Goal: Communication & Community: Answer question/provide support

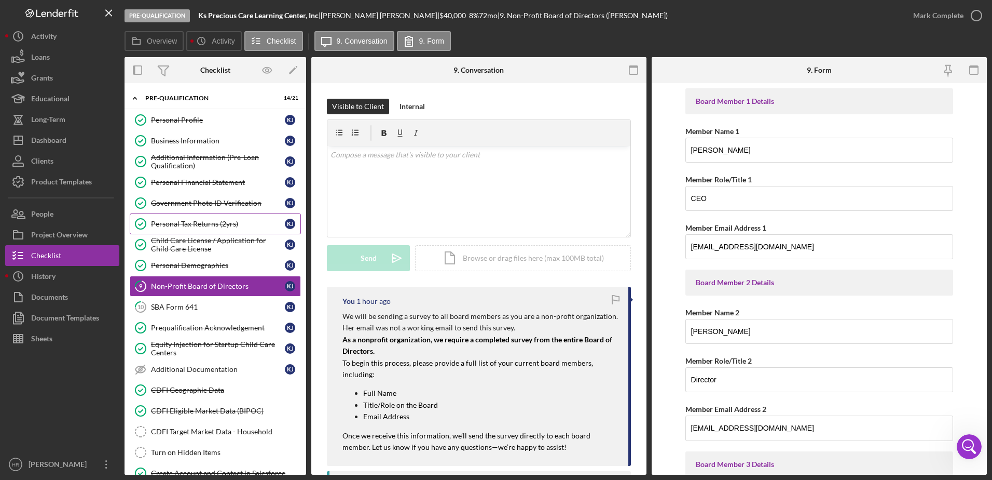
scroll to position [415, 0]
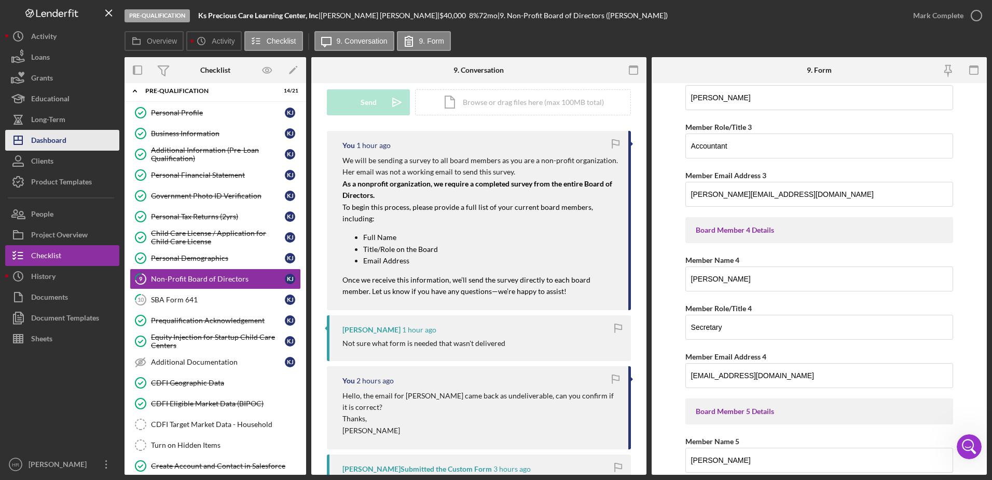
click at [48, 145] on div "Dashboard" at bounding box center [48, 141] width 35 height 23
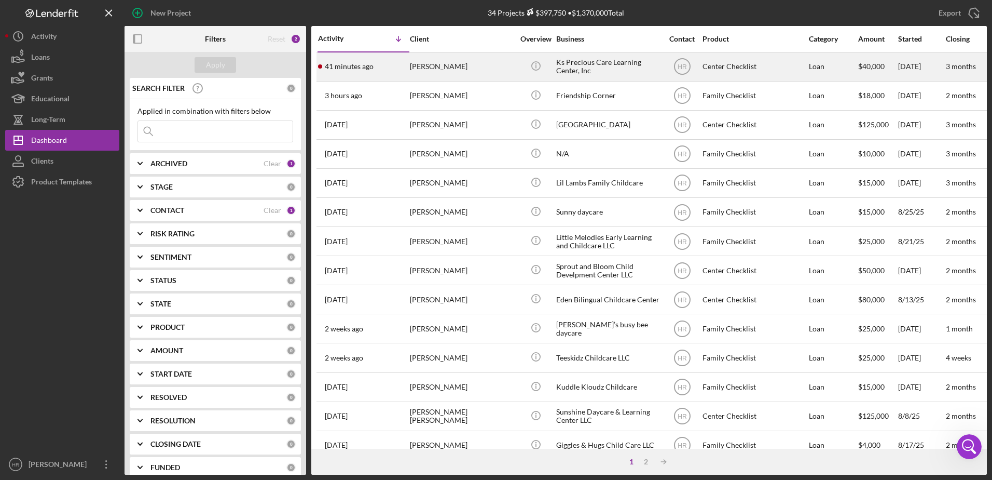
click at [592, 59] on div "Ks Precious Care Learning Center, Inc" at bounding box center [608, 67] width 104 height 28
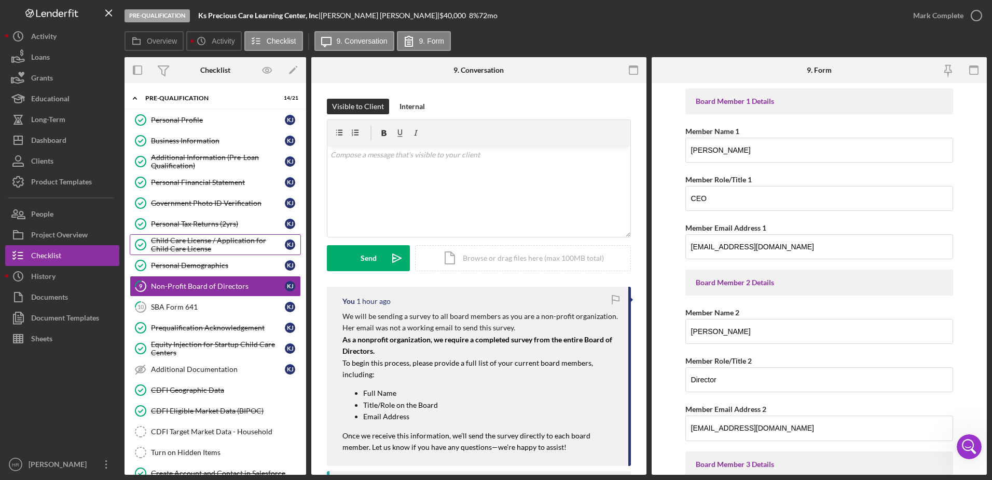
scroll to position [7, 0]
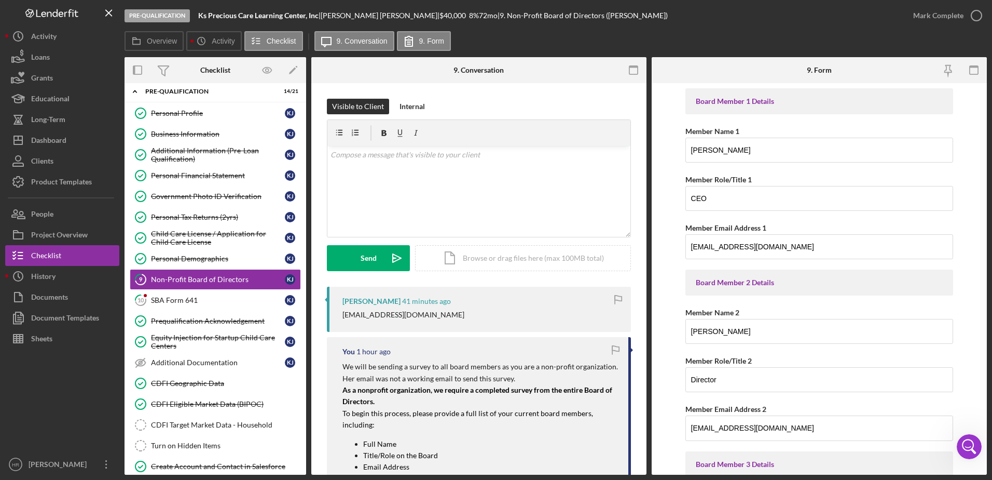
drag, startPoint x: 345, startPoint y: 315, endPoint x: 453, endPoint y: 323, distance: 108.8
click at [453, 323] on div "[PERSON_NAME] 41 minutes ago [EMAIL_ADDRESS][DOMAIN_NAME]" at bounding box center [479, 308] width 304 height 45
drag, startPoint x: 453, startPoint y: 323, endPoint x: 443, endPoint y: 315, distance: 13.2
copy div "[EMAIL_ADDRESS][DOMAIN_NAME]"
click at [176, 292] on link "10 SBA Form 641 K J" at bounding box center [215, 300] width 171 height 21
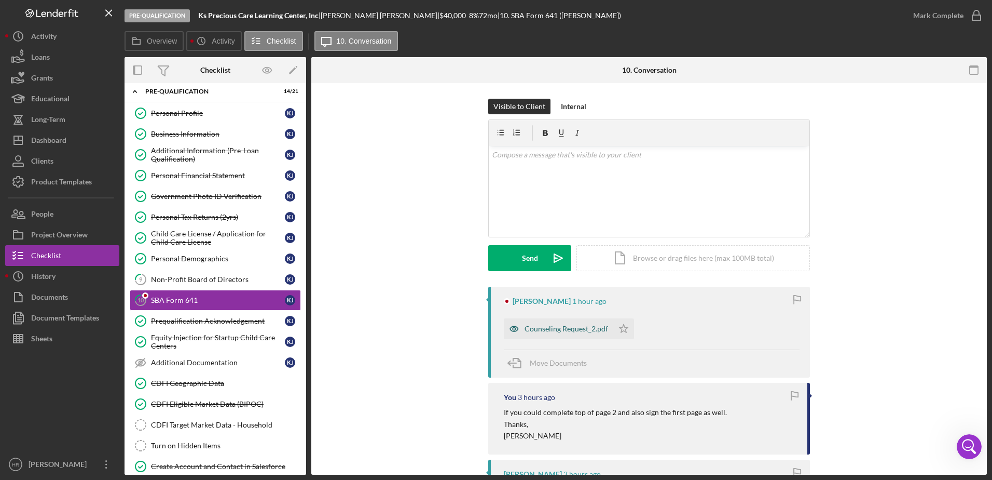
click at [534, 330] on div "Counseling Request_2.pdf" at bounding box center [567, 328] width 84 height 8
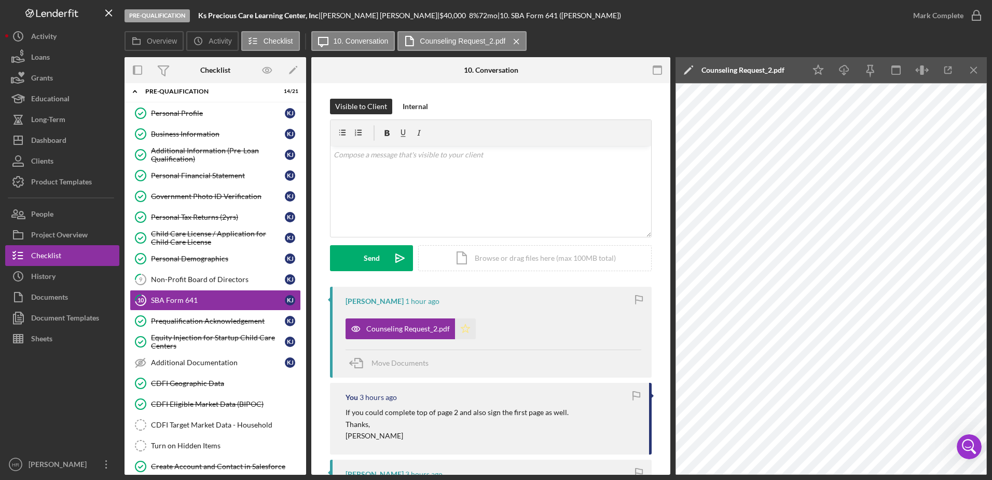
click at [461, 328] on polygon "button" at bounding box center [465, 328] width 9 height 8
click at [974, 16] on icon "button" at bounding box center [977, 16] width 26 height 26
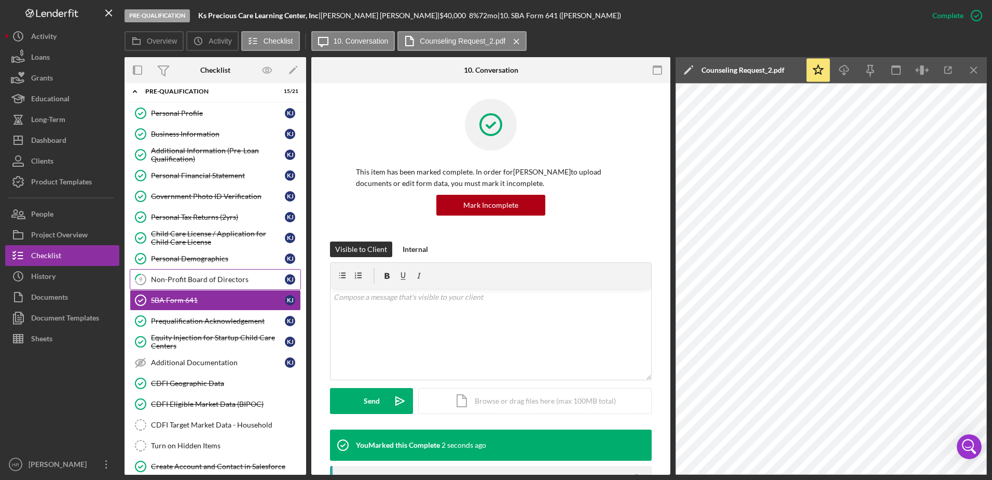
click at [172, 284] on link "9 Non-Profit Board of Directors K J" at bounding box center [215, 279] width 171 height 21
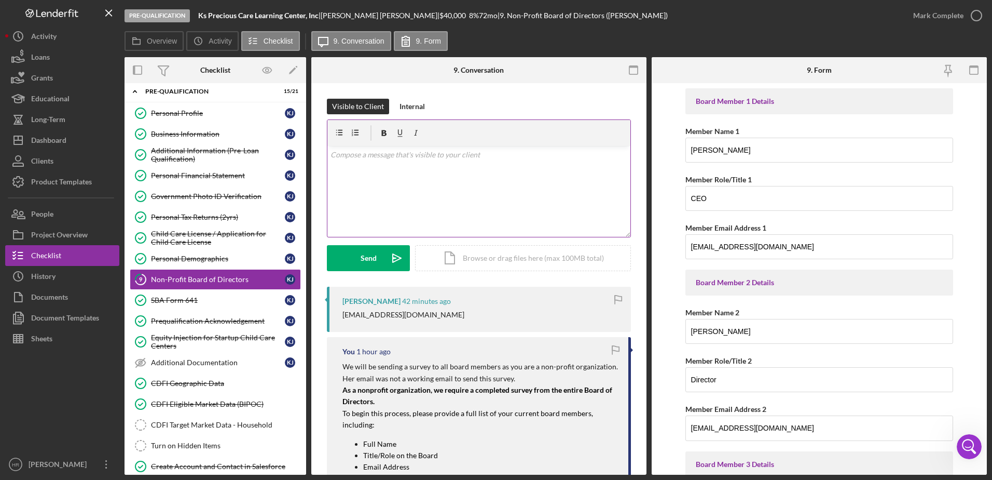
click at [456, 183] on div "v Color teal Color pink Remove color Add row above Add row below Add column bef…" at bounding box center [478, 191] width 303 height 91
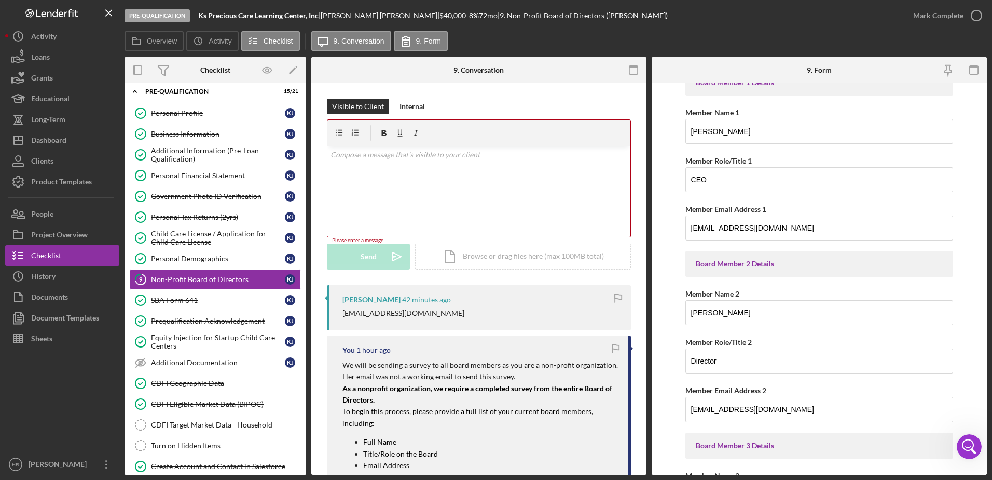
scroll to position [52, 0]
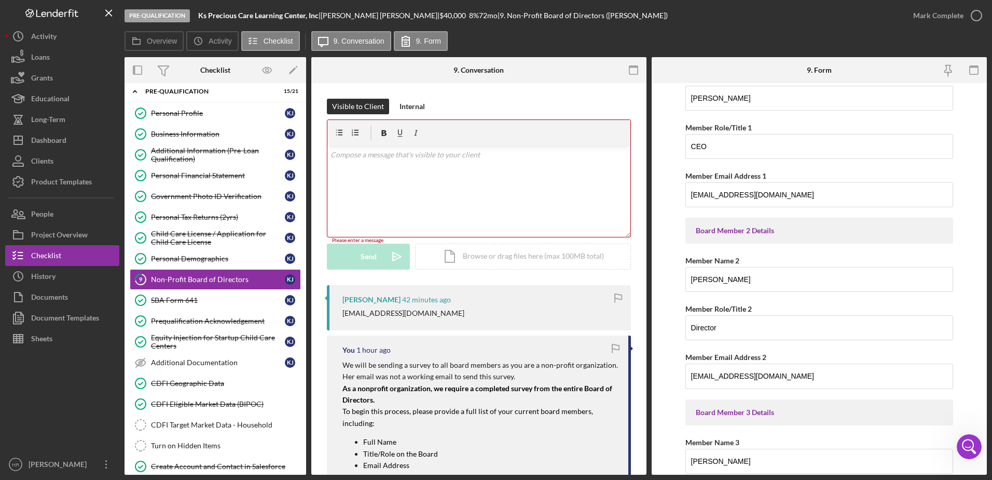
click at [438, 188] on div "v Color teal Color pink Remove color Add row above Add row below Add column bef…" at bounding box center [478, 191] width 303 height 91
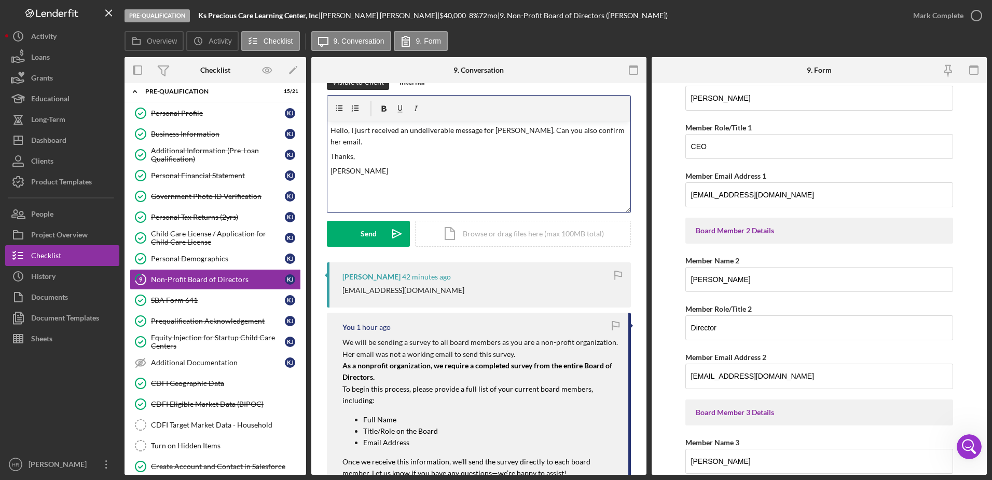
scroll to position [0, 0]
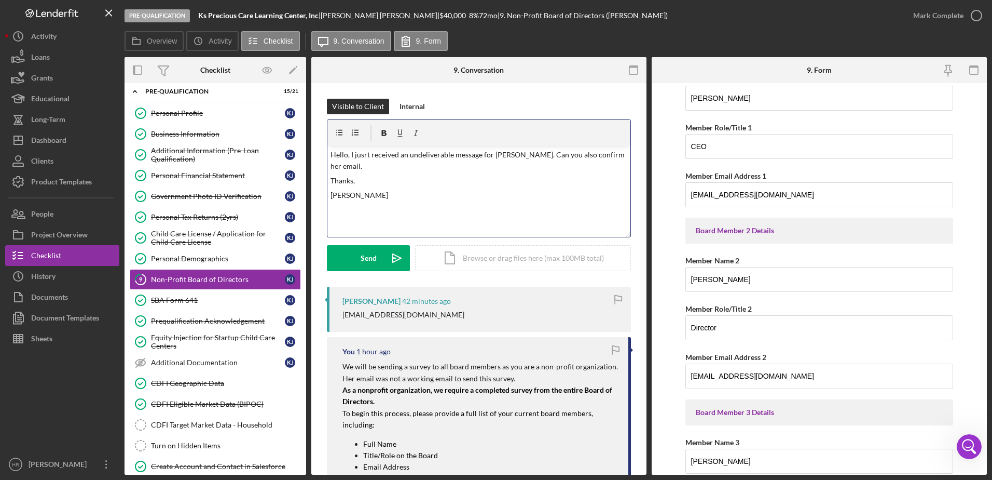
click at [368, 157] on p "Hello, I jusrt received an undeliverable message for [PERSON_NAME]. Can you als…" at bounding box center [479, 160] width 297 height 23
click at [366, 258] on div "Send" at bounding box center [369, 258] width 16 height 26
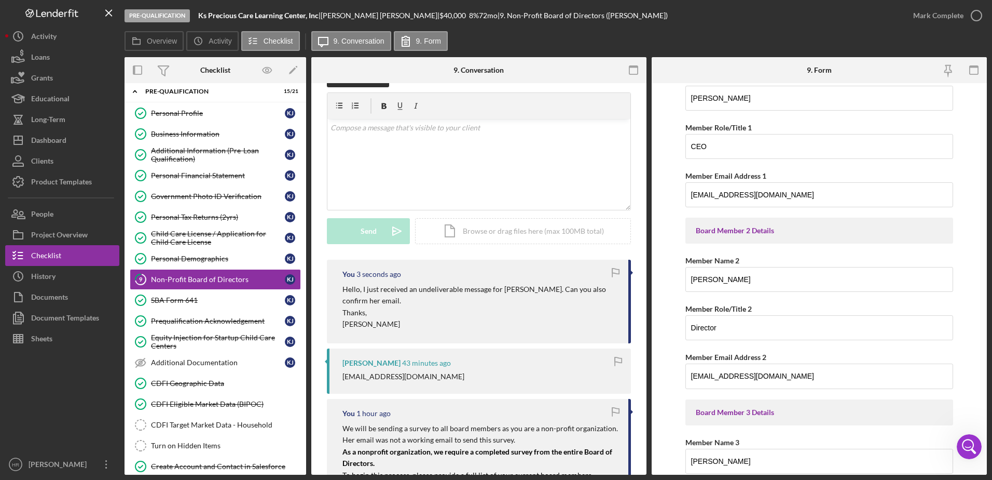
scroll to position [52, 0]
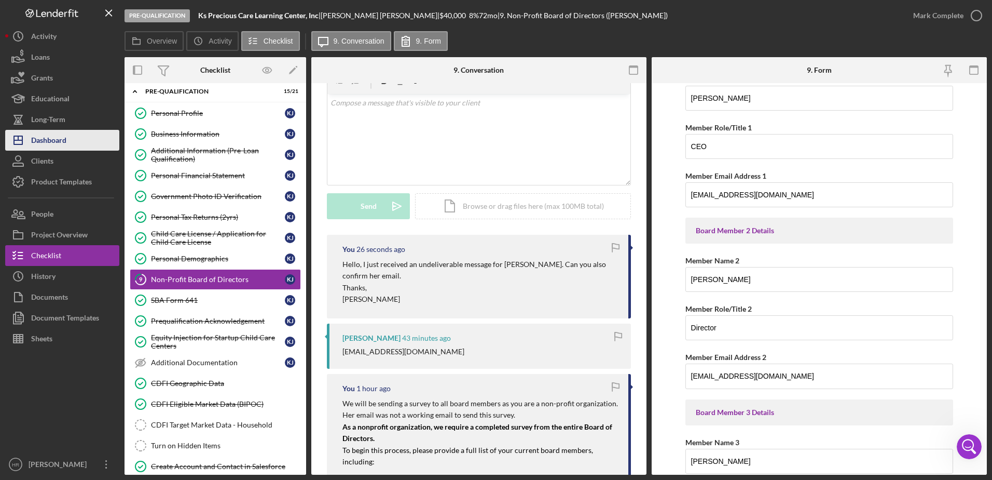
click at [60, 132] on div "Dashboard" at bounding box center [48, 141] width 35 height 23
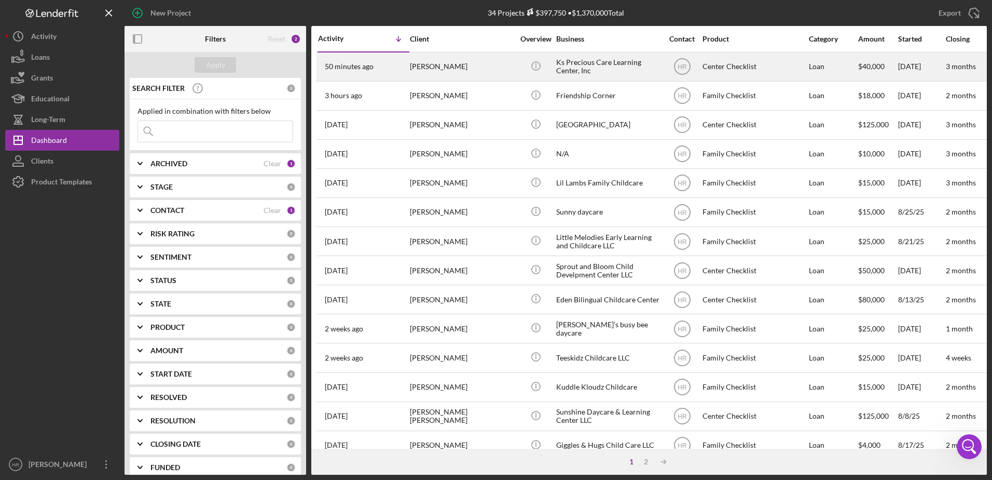
click at [602, 56] on div "Ks Precious Care Learning Center, Inc" at bounding box center [608, 67] width 104 height 28
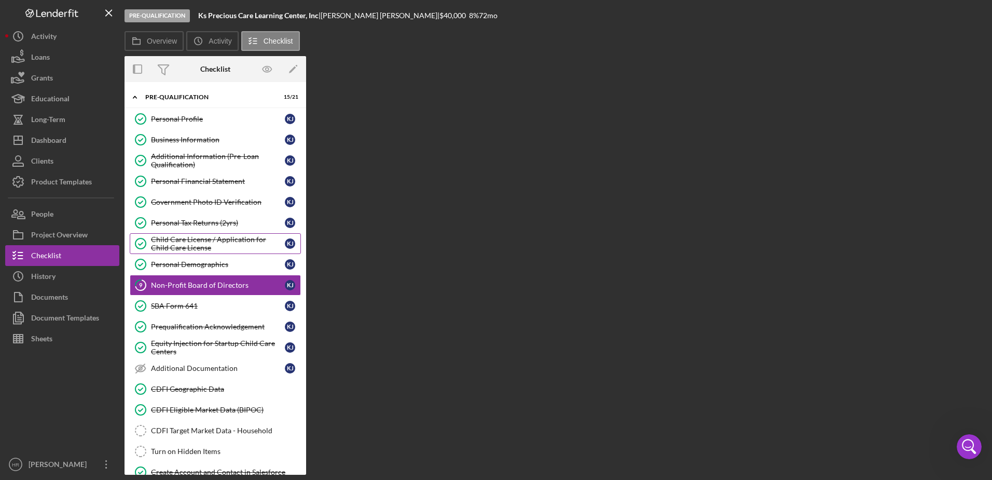
scroll to position [7, 0]
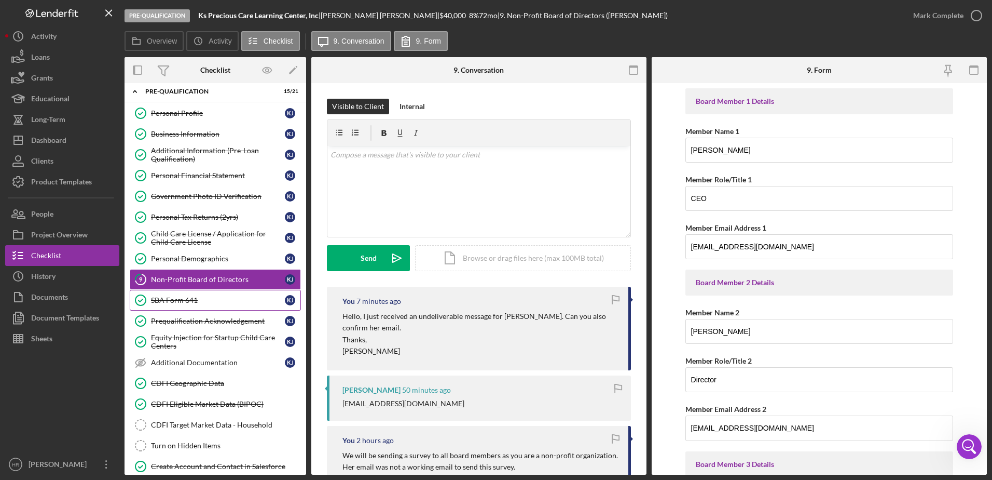
click at [193, 308] on link "SBA Form 641 SBA Form 641 K J" at bounding box center [215, 300] width 171 height 21
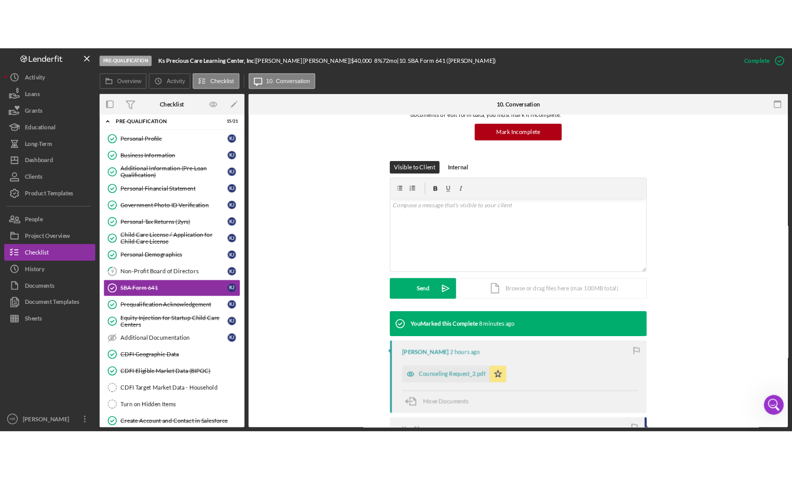
scroll to position [104, 0]
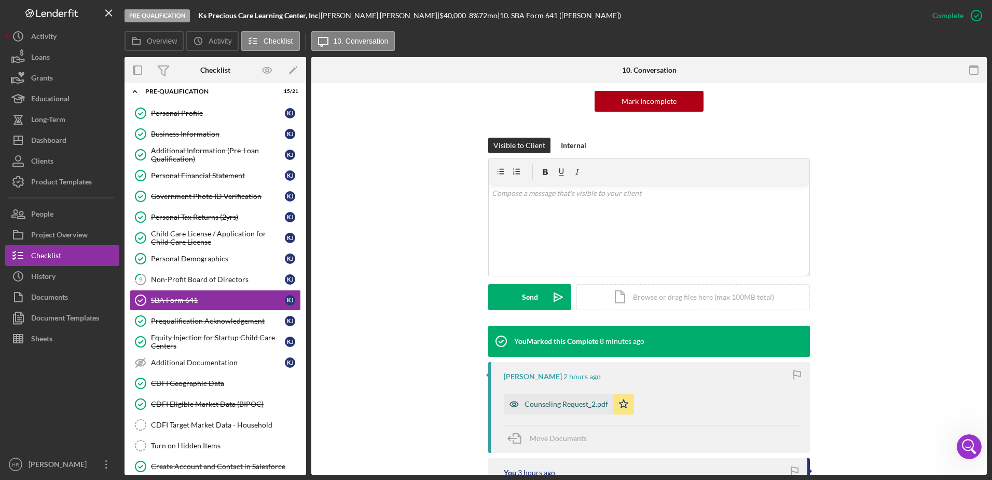
click at [544, 404] on div "Counseling Request_2.pdf" at bounding box center [567, 404] width 84 height 8
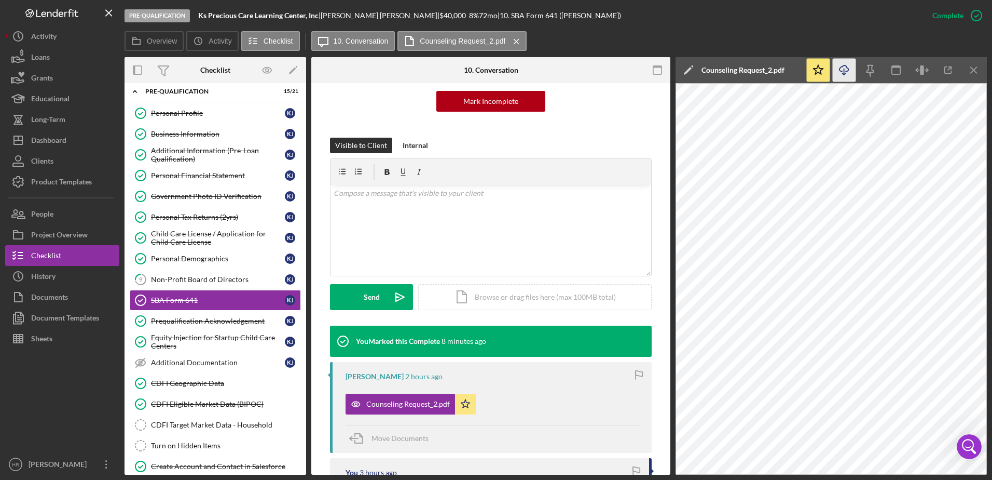
click at [841, 69] on icon "Icon/Download" at bounding box center [844, 70] width 23 height 23
click at [172, 284] on link "9 Non-Profit Board of Directors K J" at bounding box center [215, 279] width 171 height 21
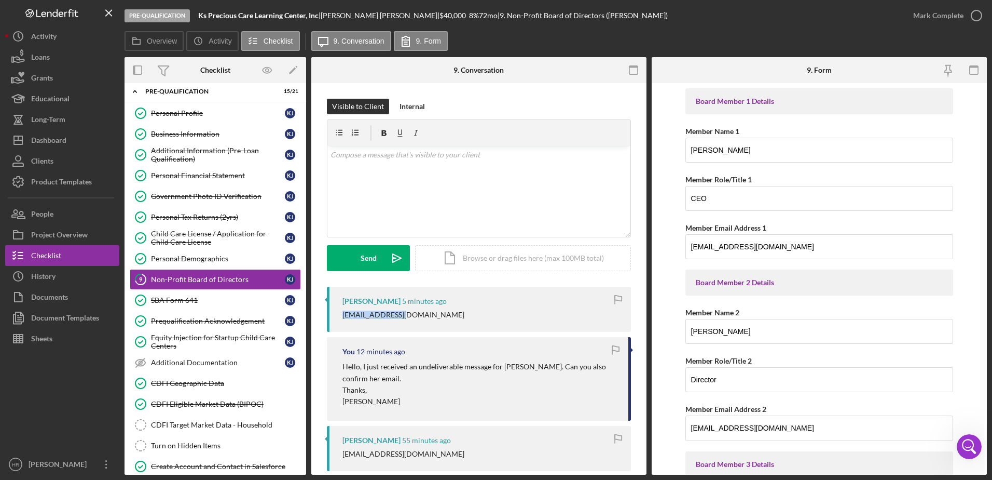
drag, startPoint x: 404, startPoint y: 315, endPoint x: 344, endPoint y: 318, distance: 60.3
click at [344, 318] on div "[EMAIL_ADDRESS][DOMAIN_NAME]" at bounding box center [482, 314] width 278 height 8
drag, startPoint x: 344, startPoint y: 318, endPoint x: 362, endPoint y: 311, distance: 19.9
copy div "[EMAIL_ADDRESS][DOMAIN_NAME]"
click at [440, 172] on div "v Color teal Color pink Remove color Add row above Add row below Add column bef…" at bounding box center [478, 191] width 303 height 91
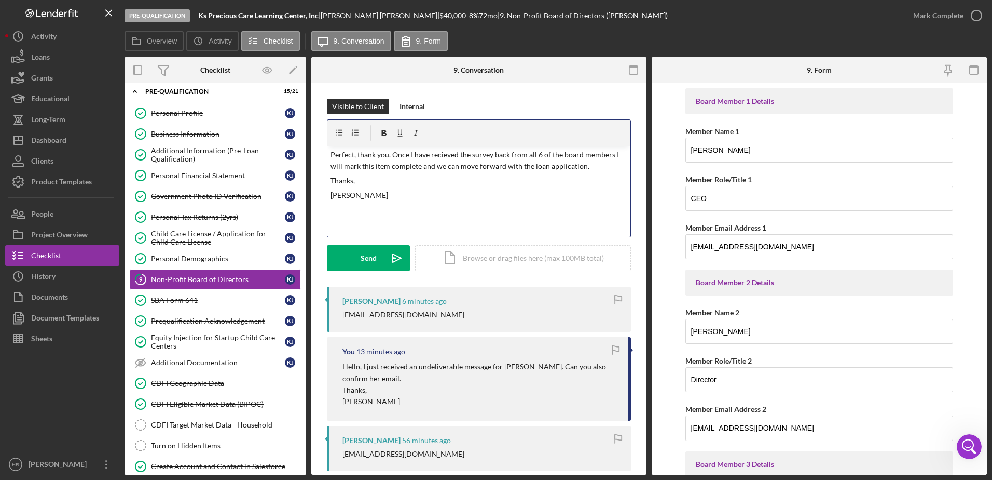
click at [507, 204] on div "v Color teal Color pink Remove color Add row above Add row below Add column bef…" at bounding box center [478, 191] width 303 height 91
click at [402, 166] on p "Perfect, thank you. Once I have received the survey back from all 6 of the boar…" at bounding box center [479, 160] width 297 height 23
click at [436, 190] on p "[PERSON_NAME]" at bounding box center [479, 194] width 297 height 11
click at [591, 155] on p "Perfect, thank you. Once I have received the survey back from all 6 of the boar…" at bounding box center [479, 160] width 297 height 23
click at [546, 190] on p "[PERSON_NAME]" at bounding box center [479, 194] width 297 height 11
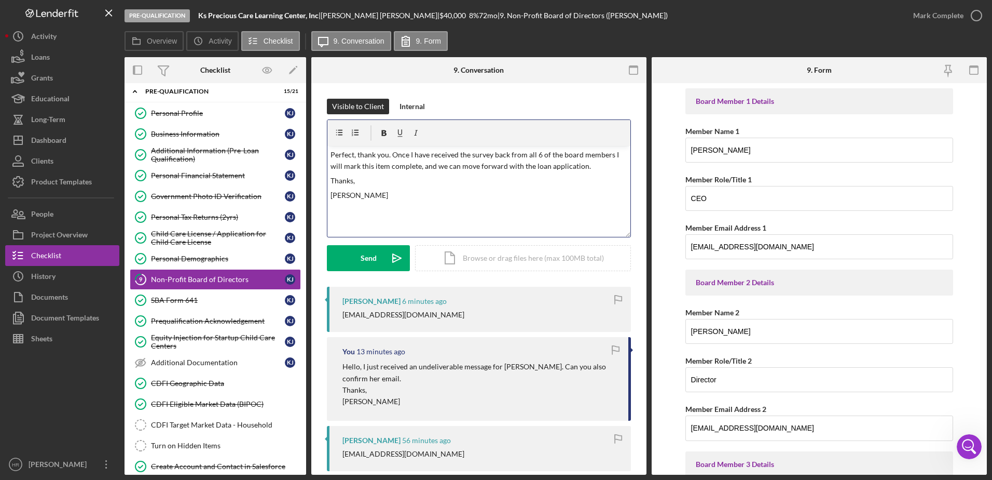
click at [421, 165] on p "Perfect, thank you. Once I have received the survey back from all 6 of the boar…" at bounding box center [479, 160] width 297 height 23
click at [591, 170] on p "Perfect, thank you. Once I have received the survey back from all 6 of the boar…" at bounding box center [479, 160] width 297 height 23
click at [535, 198] on p "[PERSON_NAME]" at bounding box center [479, 194] width 297 height 11
click at [351, 257] on button "Send Icon/icon-invite-send" at bounding box center [368, 258] width 83 height 26
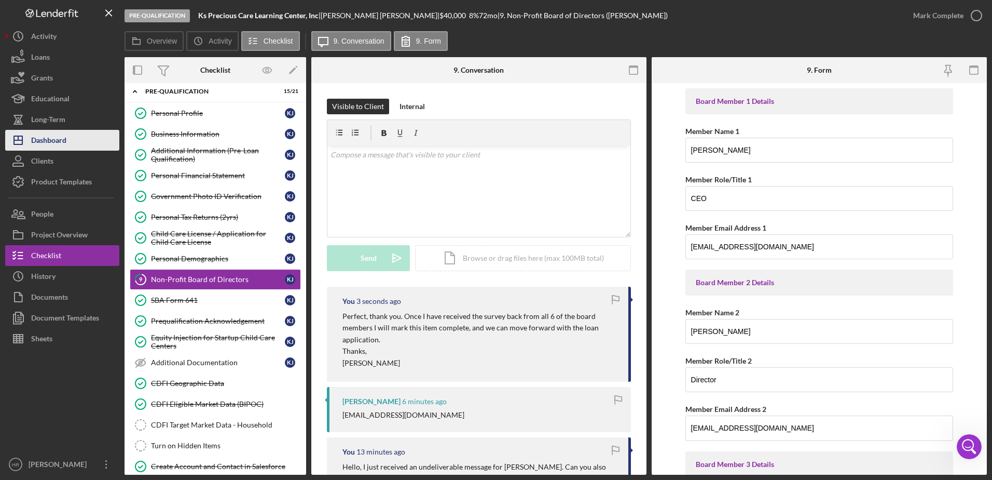
click at [71, 138] on button "Icon/Dashboard Dashboard" at bounding box center [62, 140] width 114 height 21
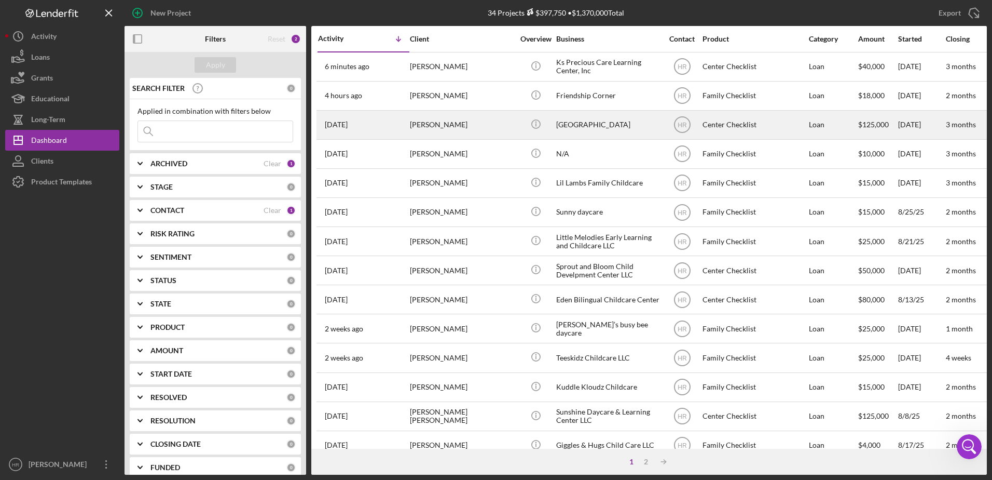
click at [598, 124] on div "[GEOGRAPHIC_DATA]" at bounding box center [608, 125] width 104 height 28
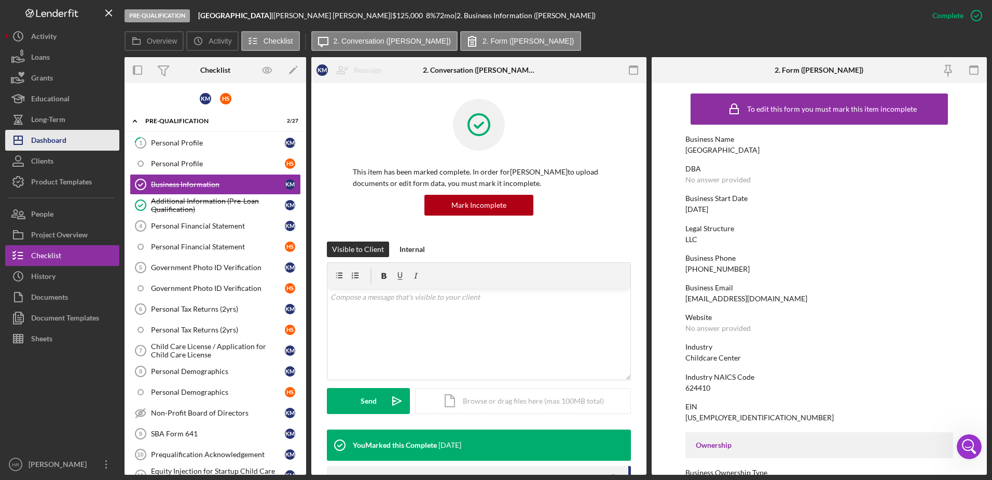
click at [67, 138] on button "Icon/Dashboard Dashboard" at bounding box center [62, 140] width 114 height 21
